Goal: Information Seeking & Learning: Learn about a topic

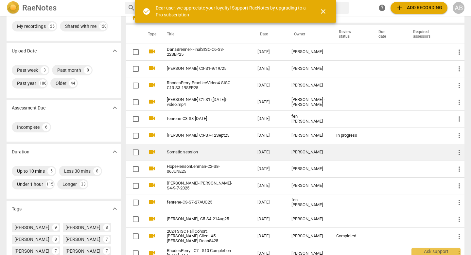
scroll to position [22, 0]
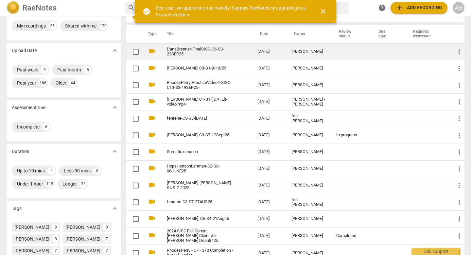
click at [300, 57] on td "[PERSON_NAME]" at bounding box center [308, 51] width 45 height 17
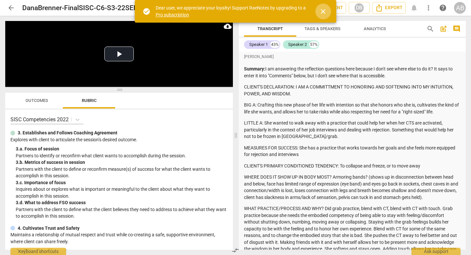
click at [326, 11] on span "close" at bounding box center [324, 12] width 8 height 8
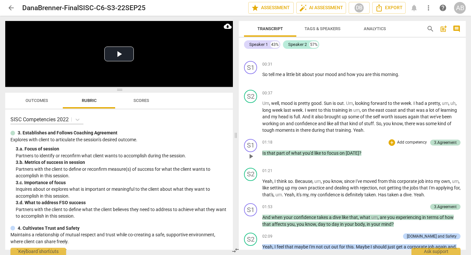
scroll to position [648, 0]
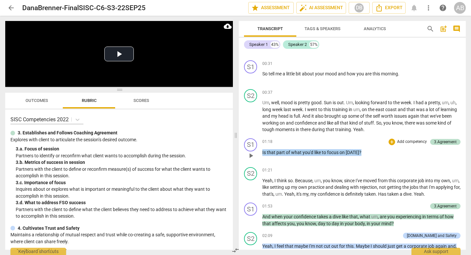
drag, startPoint x: 362, startPoint y: 153, endPoint x: 260, endPoint y: 145, distance: 102.8
click at [260, 145] on div "S1 play_arrow pause 01:18 + Add competency 3.Agreement keyboard_arrow_right Is …" at bounding box center [352, 150] width 227 height 29
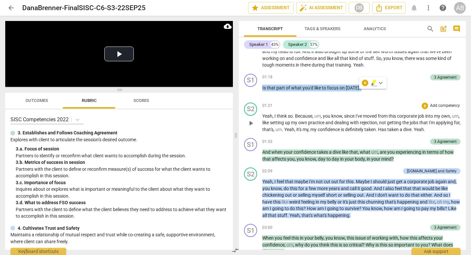
scroll to position [713, 0]
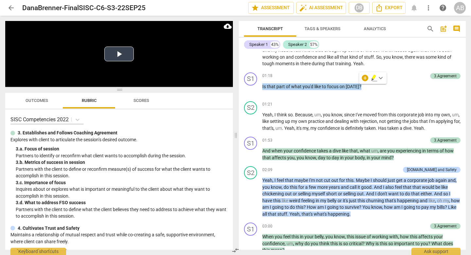
click at [119, 53] on button "Play Video" at bounding box center [118, 53] width 29 height 15
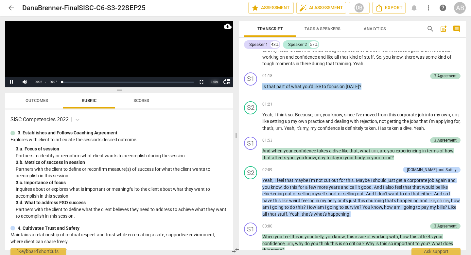
click at [213, 82] on div "1.00 x" at bounding box center [214, 82] width 13 height 10
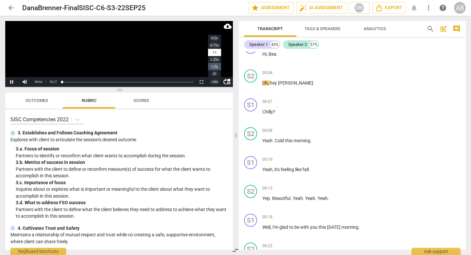
click at [214, 67] on li "1.5x" at bounding box center [214, 66] width 13 height 7
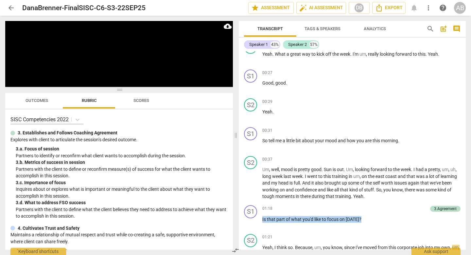
scroll to position [780, 0]
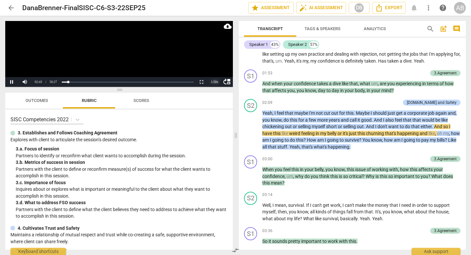
click at [215, 82] on div "1.50 x" at bounding box center [214, 82] width 13 height 10
click at [214, 75] on li "2x" at bounding box center [214, 73] width 13 height 7
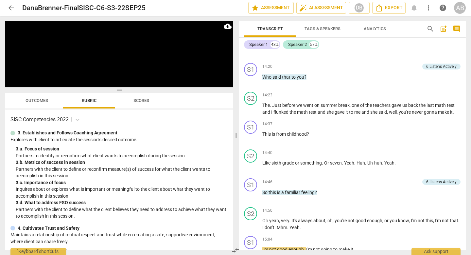
scroll to position [2957, 0]
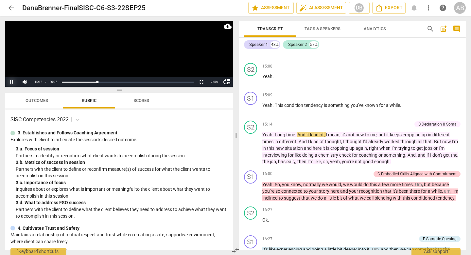
click at [13, 82] on button "Pause" at bounding box center [11, 82] width 13 height 10
